Goal: Download file/media

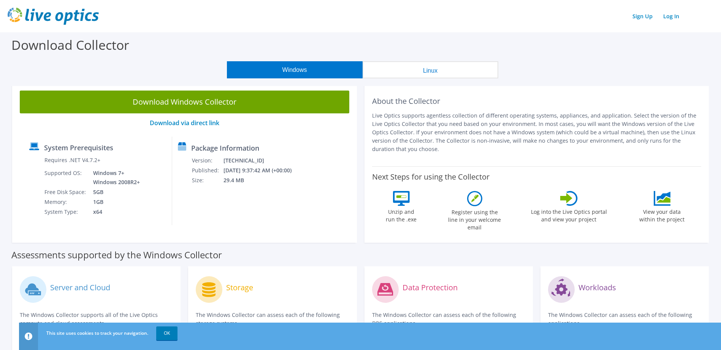
click at [351, 40] on div "Download Collector" at bounding box center [361, 46] width 714 height 29
click at [671, 19] on link "Log In" at bounding box center [672, 16] width 24 height 11
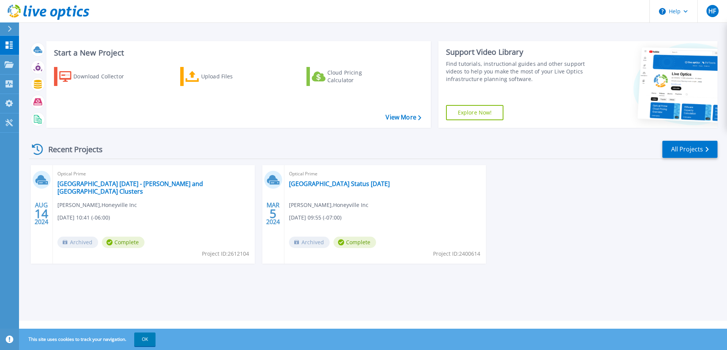
click at [60, 146] on div "Recent Projects" at bounding box center [71, 149] width 84 height 19
click at [31, 148] on div "Recent Projects" at bounding box center [71, 149] width 84 height 19
click at [45, 147] on div "Recent Projects" at bounding box center [71, 149] width 84 height 19
click at [97, 149] on div "Recent Projects" at bounding box center [71, 149] width 84 height 19
click at [694, 156] on link "All Projects" at bounding box center [690, 149] width 55 height 17
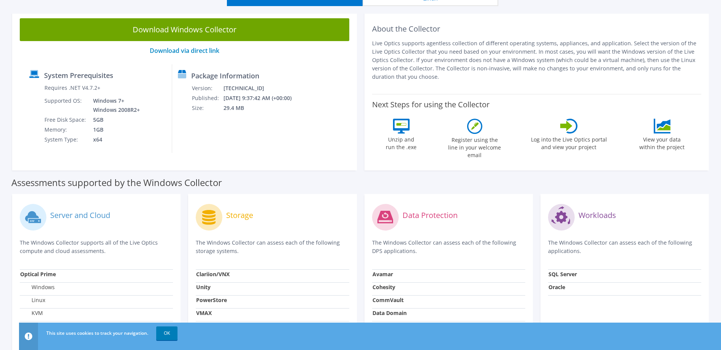
scroll to position [152, 0]
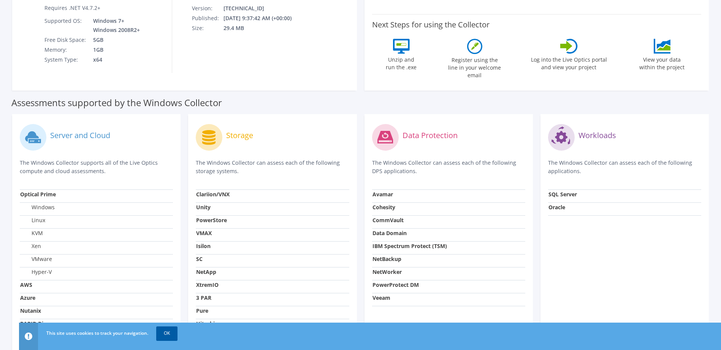
click at [166, 332] on link "OK" at bounding box center [166, 333] width 21 height 14
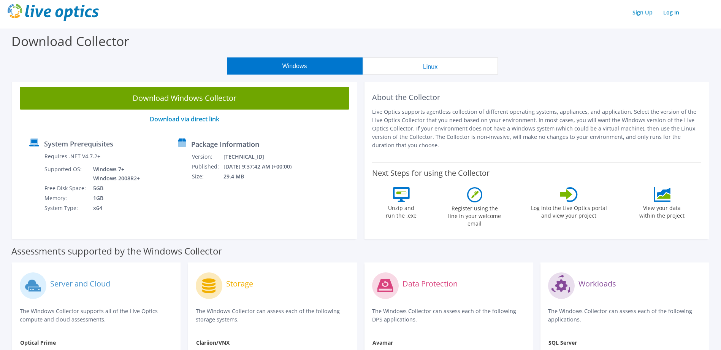
scroll to position [0, 0]
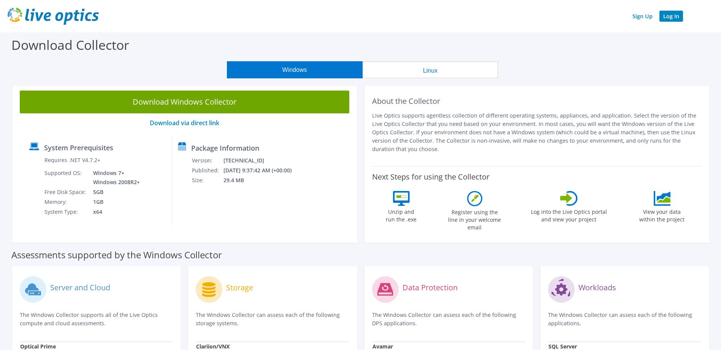
click at [667, 18] on link "Log In" at bounding box center [672, 16] width 24 height 11
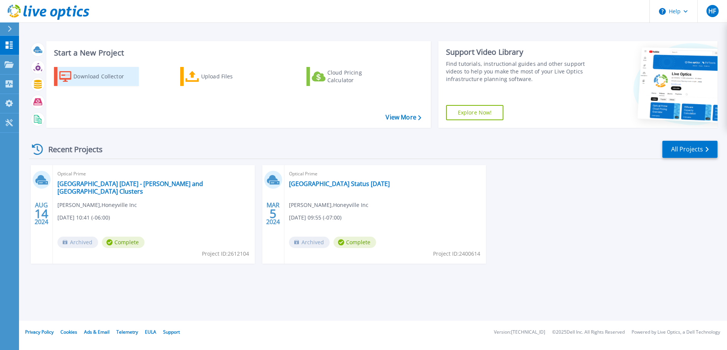
click at [99, 71] on div "Download Collector" at bounding box center [103, 76] width 61 height 15
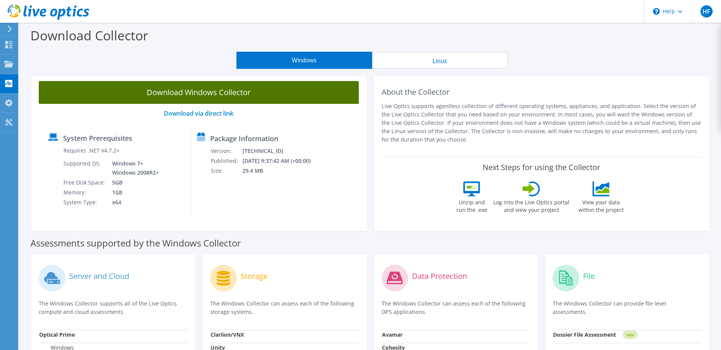
click at [214, 89] on link "Download Windows Collector" at bounding box center [199, 92] width 320 height 23
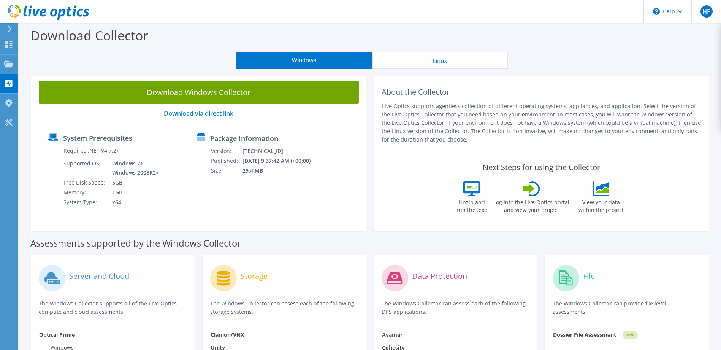
click at [539, 57] on div "Windows Linux" at bounding box center [372, 60] width 691 height 17
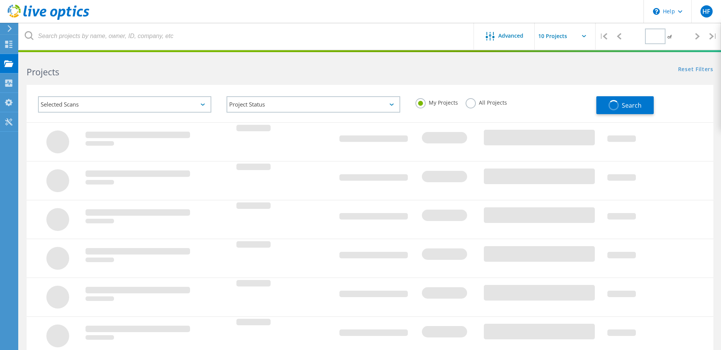
type input "1"
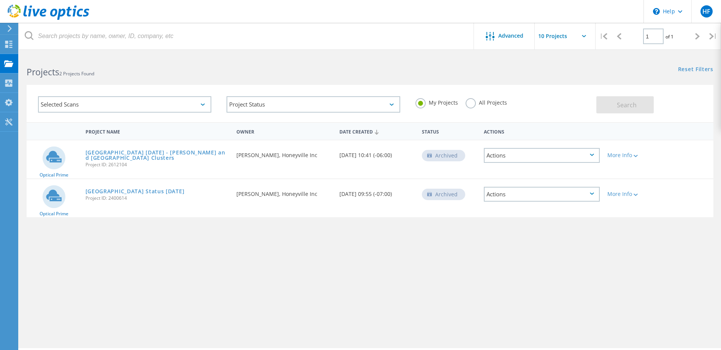
click at [500, 103] on label "All Projects" at bounding box center [486, 101] width 41 height 7
click at [0, 0] on input "All Projects" at bounding box center [0, 0] width 0 height 0
click at [614, 113] on div "Selected Scans Project Status In Progress Complete Published Anonymous Archived…" at bounding box center [370, 103] width 687 height 37
click at [625, 105] on span "Search" at bounding box center [627, 105] width 20 height 8
click at [165, 102] on div "Selected Scans" at bounding box center [124, 104] width 173 height 16
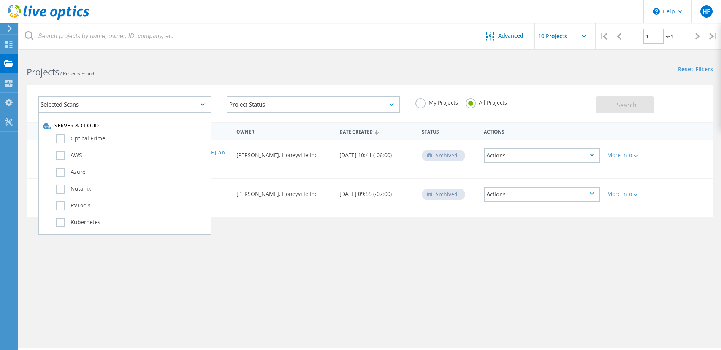
click at [165, 102] on div "Selected Scans" at bounding box center [124, 104] width 173 height 16
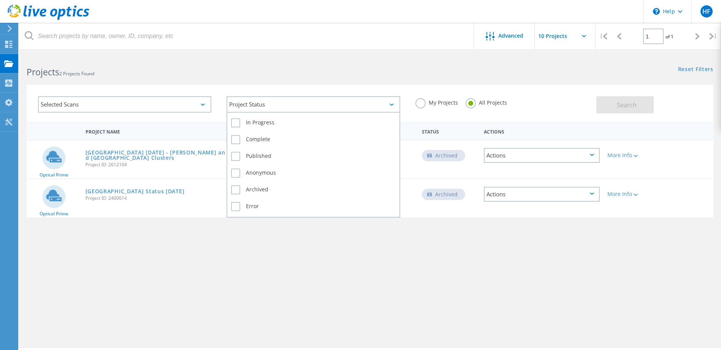
click at [354, 99] on div "Project Status" at bounding box center [313, 104] width 173 height 16
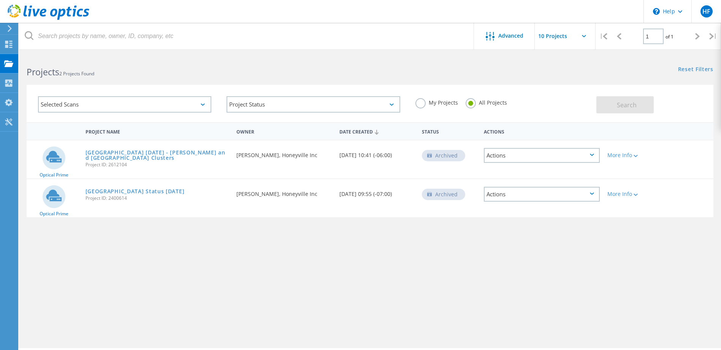
click at [572, 91] on div "My Projects All Projects" at bounding box center [502, 103] width 189 height 28
click at [545, 111] on div "My Projects All Projects" at bounding box center [502, 103] width 189 height 28
click at [592, 111] on div "My Projects All Projects" at bounding box center [502, 103] width 189 height 28
